Goal: Obtain resource: Obtain resource

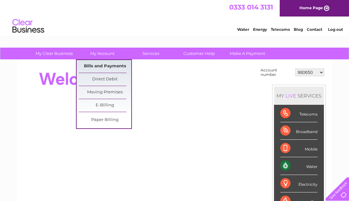
click at [112, 65] on link "Bills and Payments" at bounding box center [105, 66] width 52 height 13
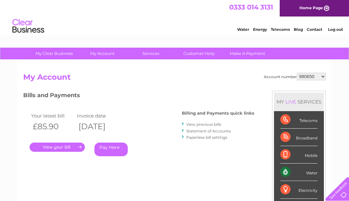
click at [192, 124] on link "View previous bills" at bounding box center [203, 124] width 35 height 5
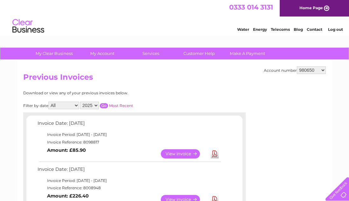
click at [96, 106] on select "2025 2024 2023 2022" at bounding box center [89, 106] width 19 height 8
select select "2024"
click at [71, 106] on select "All January February March April May June July August September October Novembe…" at bounding box center [63, 106] width 31 height 8
select select "1"
click at [106, 106] on input "button" at bounding box center [104, 105] width 8 height 5
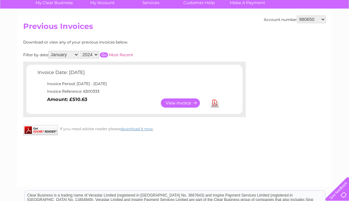
scroll to position [52, 0]
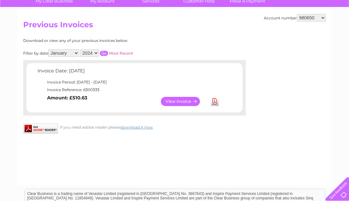
click at [186, 101] on link "View" at bounding box center [184, 101] width 47 height 9
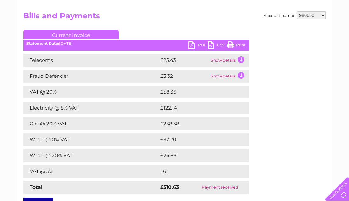
scroll to position [65, 0]
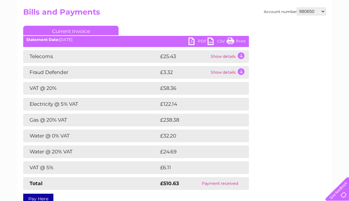
click at [201, 42] on link "PDF" at bounding box center [197, 41] width 19 height 9
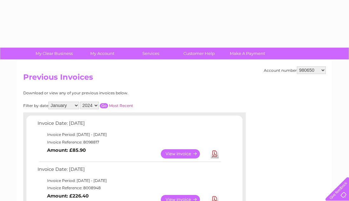
select select "1"
select select "2024"
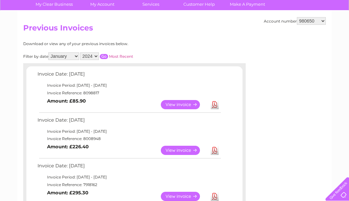
click at [72, 56] on select "All January February March April May June July August September October Novembe…" at bounding box center [63, 56] width 31 height 8
select select "2"
click at [104, 57] on input "button" at bounding box center [104, 56] width 8 height 5
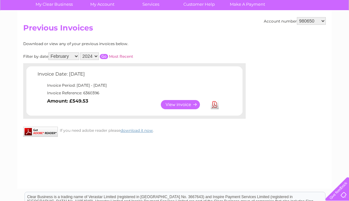
click at [177, 105] on link "View" at bounding box center [184, 104] width 47 height 9
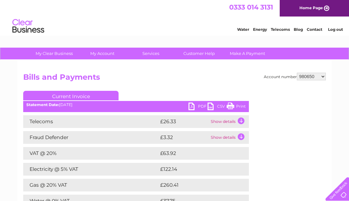
click at [195, 108] on link "PDF" at bounding box center [197, 107] width 19 height 9
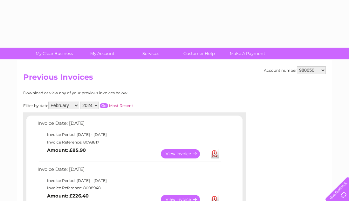
select select "2"
select select "2024"
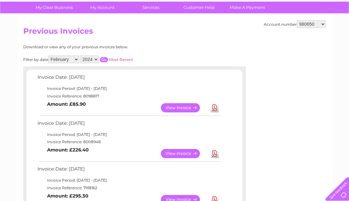
click at [74, 58] on select "All January February March April May June July August September October Novembe…" at bounding box center [63, 60] width 31 height 8
select select "3"
click at [107, 59] on input "button" at bounding box center [104, 59] width 8 height 5
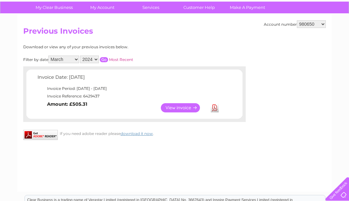
click at [178, 106] on link "View" at bounding box center [184, 107] width 47 height 9
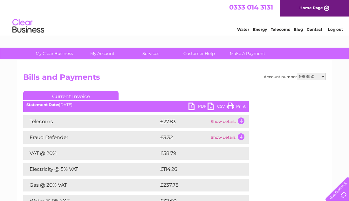
click at [195, 106] on link "PDF" at bounding box center [197, 107] width 19 height 9
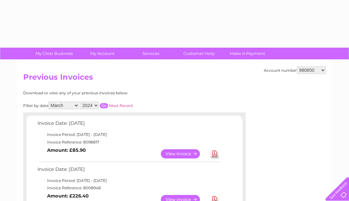
select select "3"
select select "2024"
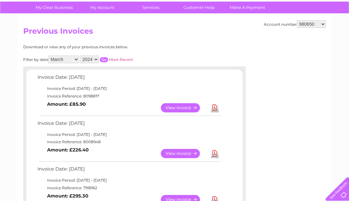
click at [72, 62] on select "All January February March April May June July August September October Novembe…" at bounding box center [63, 60] width 31 height 8
select select "4"
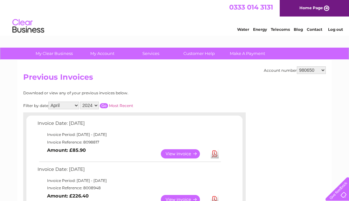
click at [106, 106] on input "button" at bounding box center [104, 105] width 8 height 5
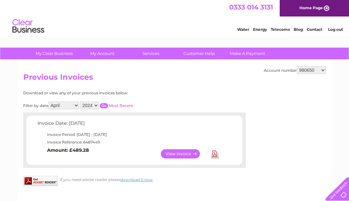
click at [77, 106] on select "All January February March April May June July August September October Novembe…" at bounding box center [63, 106] width 31 height 8
click at [118, 106] on link "Most Recent" at bounding box center [121, 105] width 24 height 5
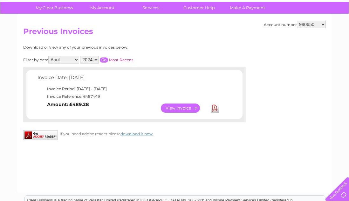
scroll to position [53, 0]
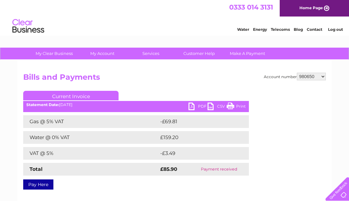
click at [194, 108] on link "PDF" at bounding box center [197, 107] width 19 height 9
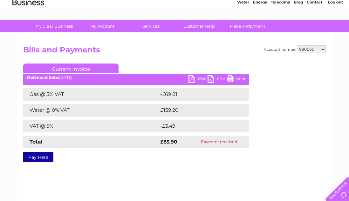
scroll to position [23, 0]
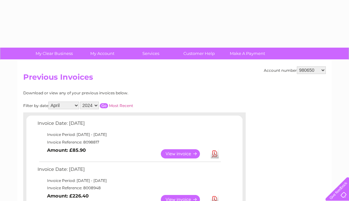
select select "4"
select select "2024"
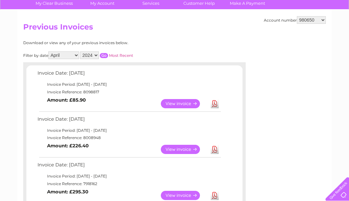
click at [74, 56] on select "All January February March April May June July August September October Novembe…" at bounding box center [63, 55] width 31 height 8
select select "5"
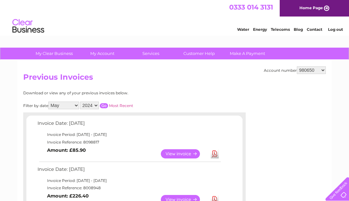
click at [105, 104] on input "button" at bounding box center [104, 105] width 8 height 5
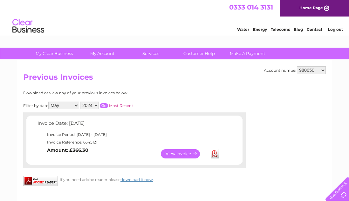
click at [177, 153] on link "View" at bounding box center [184, 153] width 47 height 9
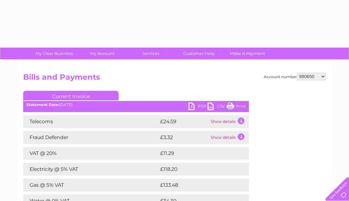
click at [202, 109] on link "PDF" at bounding box center [197, 107] width 19 height 9
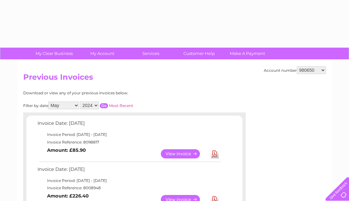
select select "5"
select select "2024"
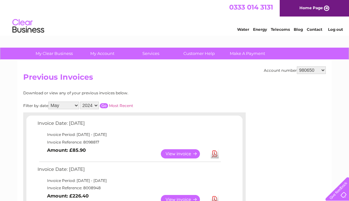
click at [78, 104] on select "All January February March April May June July August September October Novembe…" at bounding box center [63, 106] width 31 height 8
select select "6"
click at [108, 107] on input "button" at bounding box center [104, 105] width 8 height 5
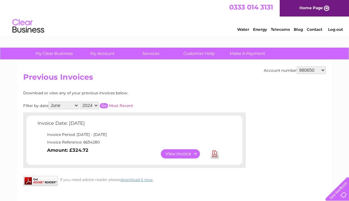
click at [174, 154] on link "View" at bounding box center [184, 153] width 47 height 9
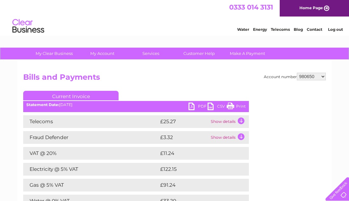
click at [197, 109] on link "PDF" at bounding box center [197, 107] width 19 height 9
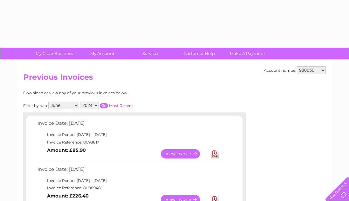
select select "6"
select select "2024"
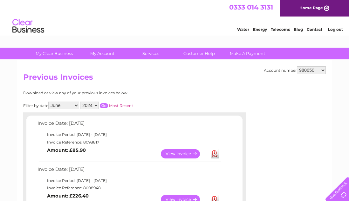
click at [72, 105] on select "All January February March April May June July August September October Novembe…" at bounding box center [63, 106] width 31 height 8
select select "7"
click at [107, 107] on input "button" at bounding box center [104, 105] width 8 height 5
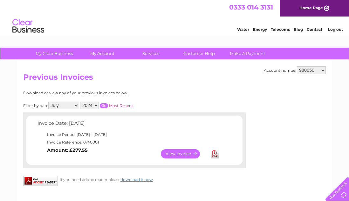
click at [180, 155] on link "View" at bounding box center [184, 153] width 47 height 9
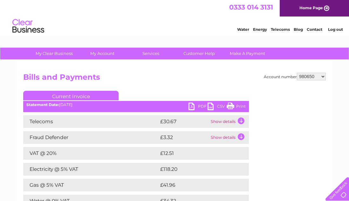
click at [199, 106] on link "PDF" at bounding box center [197, 107] width 19 height 9
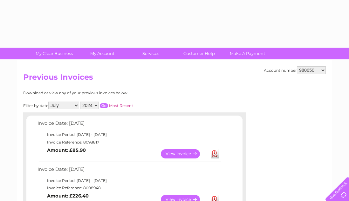
select select "7"
select select "2024"
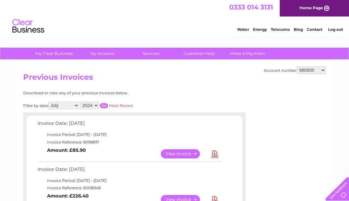
click at [68, 106] on select "All January February March April May June July August September October Novembe…" at bounding box center [63, 106] width 31 height 8
select select "8"
click at [105, 106] on input "button" at bounding box center [104, 105] width 8 height 5
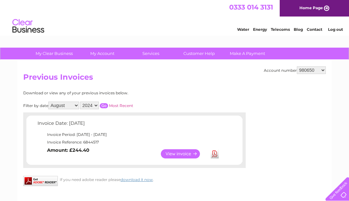
click at [176, 151] on link "View" at bounding box center [184, 153] width 47 height 9
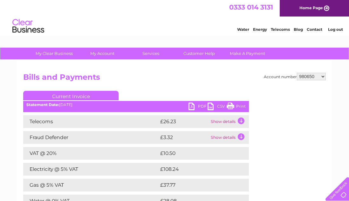
click at [199, 106] on link "PDF" at bounding box center [197, 107] width 19 height 9
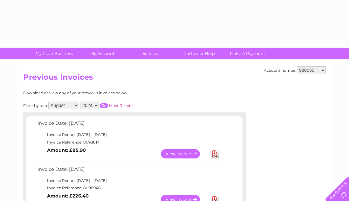
select select "8"
select select "2024"
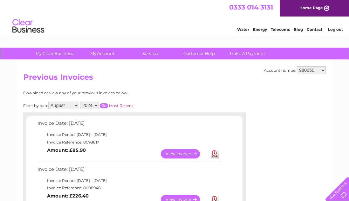
click at [68, 104] on select "All January February March April May June July August September October Novembe…" at bounding box center [63, 106] width 31 height 8
select select "9"
click at [107, 105] on input "button" at bounding box center [104, 105] width 8 height 5
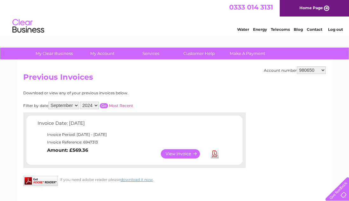
click at [174, 156] on link "View" at bounding box center [184, 153] width 47 height 9
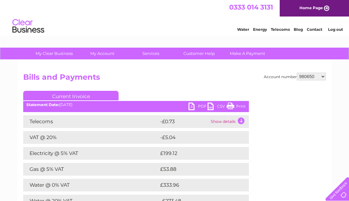
click at [198, 108] on link "PDF" at bounding box center [197, 107] width 19 height 9
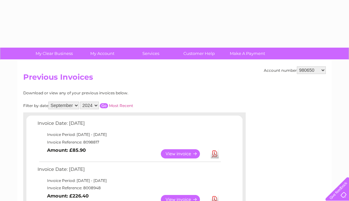
select select "9"
select select "2024"
click at [72, 106] on select "All January February March April May June July August September October Novembe…" at bounding box center [63, 106] width 31 height 8
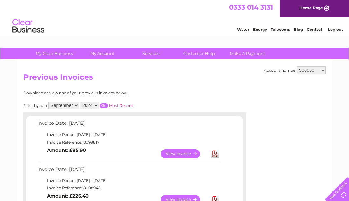
select select "10"
click at [104, 105] on input "button" at bounding box center [104, 105] width 8 height 5
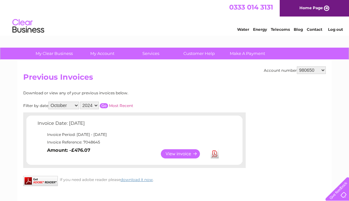
click at [179, 150] on link "View" at bounding box center [184, 153] width 47 height 9
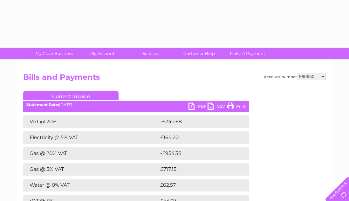
click at [198, 105] on link "PDF" at bounding box center [197, 107] width 19 height 9
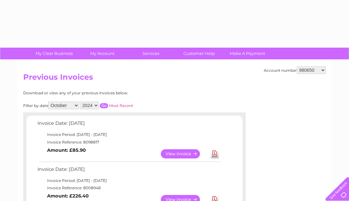
select select "10"
select select "2024"
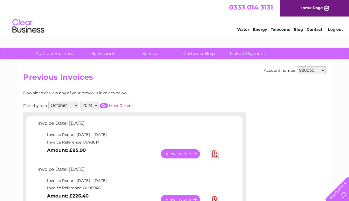
click at [74, 104] on select "All January February March April May June July August September October Novembe…" at bounding box center [63, 106] width 31 height 8
select select "11"
click at [109, 105] on link "Most Recent" at bounding box center [121, 105] width 24 height 5
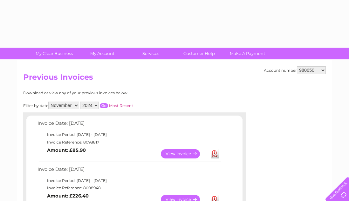
select select "11"
select select "2024"
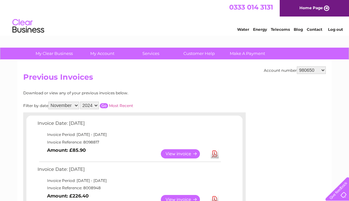
click at [75, 105] on select "All January February March April May June July August September October Novembe…" at bounding box center [63, 106] width 31 height 8
click at [106, 104] on input "button" at bounding box center [104, 105] width 8 height 5
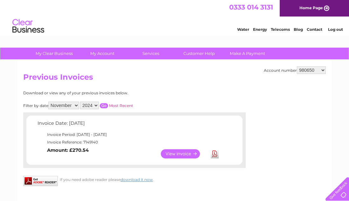
click at [177, 155] on link "View" at bounding box center [184, 153] width 47 height 9
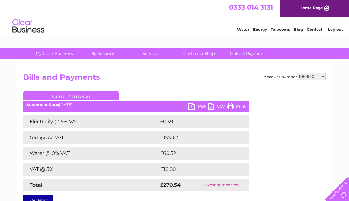
click at [198, 107] on link "PDF" at bounding box center [197, 107] width 19 height 9
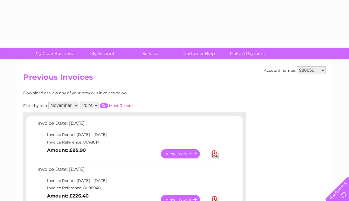
select select "11"
select select "2024"
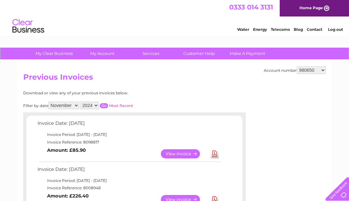
select select "12"
click at [104, 106] on input "button" at bounding box center [104, 105] width 8 height 5
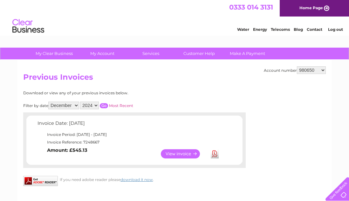
click at [170, 154] on link "View" at bounding box center [184, 153] width 47 height 9
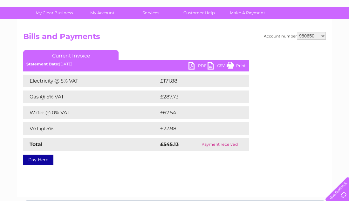
scroll to position [44, 0]
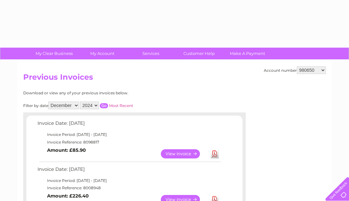
select select "12"
select select "2024"
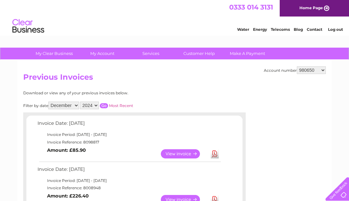
click at [73, 106] on select "All January February March April May June July August September October Novembe…" at bounding box center [63, 106] width 31 height 8
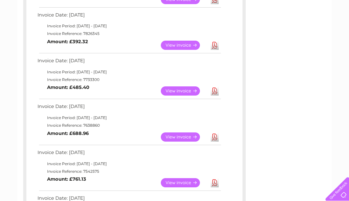
scroll to position [246, 0]
click at [171, 135] on link "View" at bounding box center [184, 137] width 47 height 9
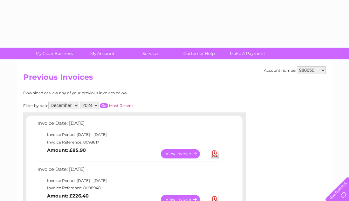
select select "12"
select select "2024"
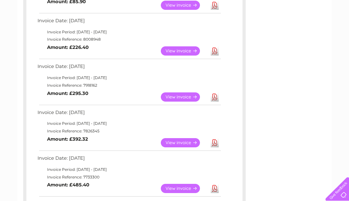
scroll to position [10, 0]
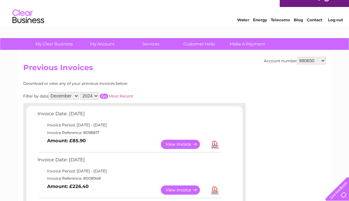
click at [108, 95] on input "button" at bounding box center [104, 96] width 8 height 5
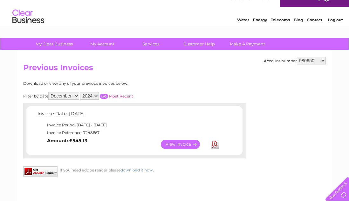
click at [68, 94] on select "All January February March April May June July August September October Novembe…" at bounding box center [63, 96] width 31 height 8
select select "4"
click at [108, 97] on input "button" at bounding box center [104, 96] width 8 height 5
click at [174, 144] on link "View" at bounding box center [184, 144] width 47 height 9
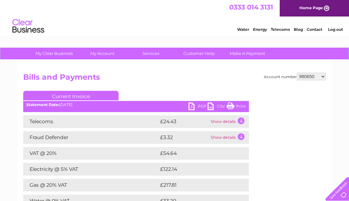
click at [198, 106] on link "PDF" at bounding box center [197, 107] width 19 height 9
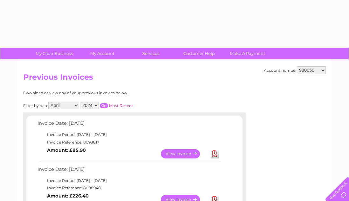
select select "4"
select select "2024"
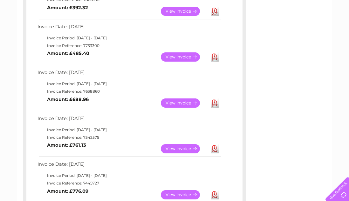
scroll to position [339, 0]
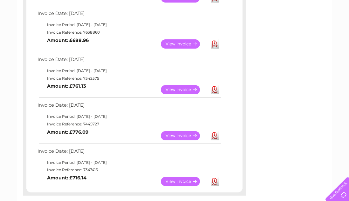
click at [174, 182] on link "View" at bounding box center [184, 181] width 47 height 9
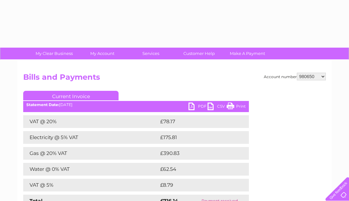
click at [199, 107] on link "PDF" at bounding box center [197, 107] width 19 height 9
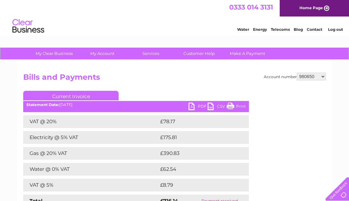
click at [202, 106] on link "PDF" at bounding box center [197, 107] width 19 height 9
click at [198, 107] on link "PDF" at bounding box center [197, 107] width 19 height 9
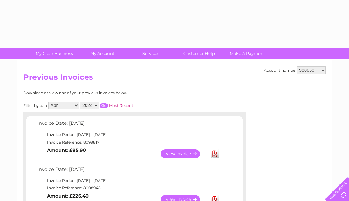
select select "4"
select select "2024"
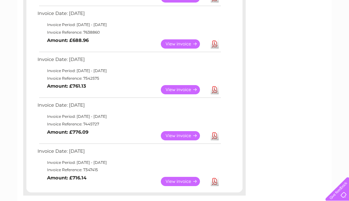
click at [183, 136] on link "View" at bounding box center [184, 135] width 47 height 9
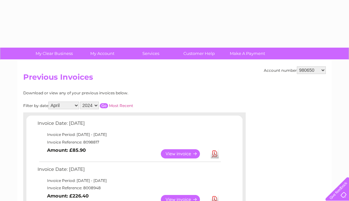
select select "4"
select select "2024"
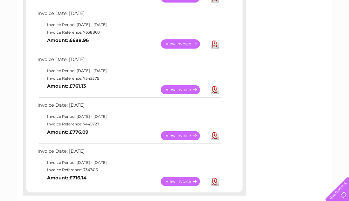
click at [176, 90] on link "View" at bounding box center [184, 89] width 47 height 9
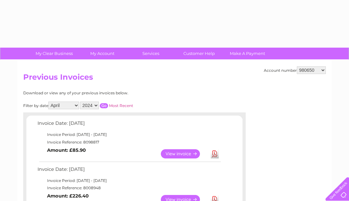
select select "4"
select select "2024"
